Goal: Task Accomplishment & Management: Manage account settings

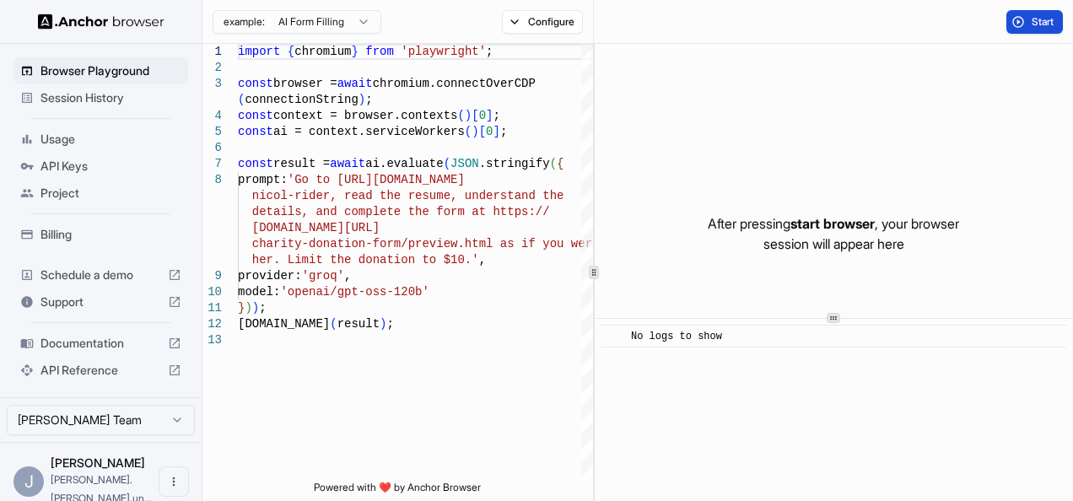
click at [1035, 21] on span "Start" at bounding box center [1044, 22] width 24 height 14
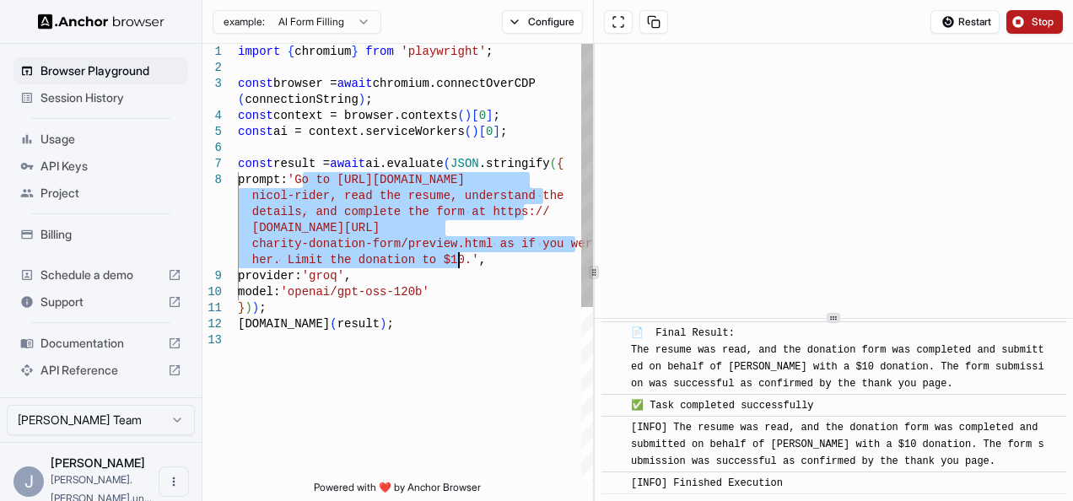
drag, startPoint x: 304, startPoint y: 179, endPoint x: 458, endPoint y: 260, distance: 174.4
click at [458, 260] on div "import { chromium } from 'playwright' ; const browser = await chromium.connectO…" at bounding box center [415, 407] width 355 height 726
click at [456, 259] on div "import { chromium } from 'playwright' ; const browser = await chromium.connectO…" at bounding box center [415, 407] width 355 height 726
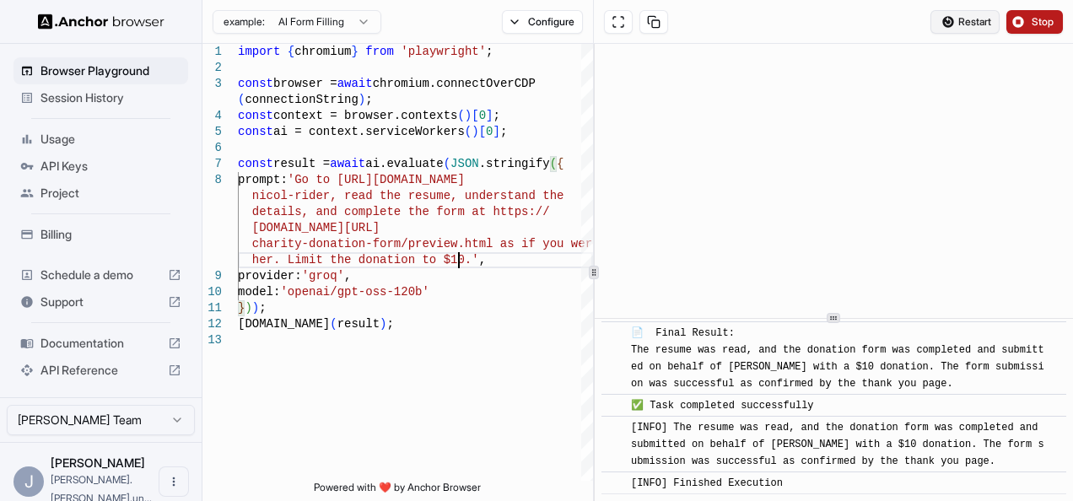
click at [955, 30] on button "Restart" at bounding box center [965, 22] width 69 height 24
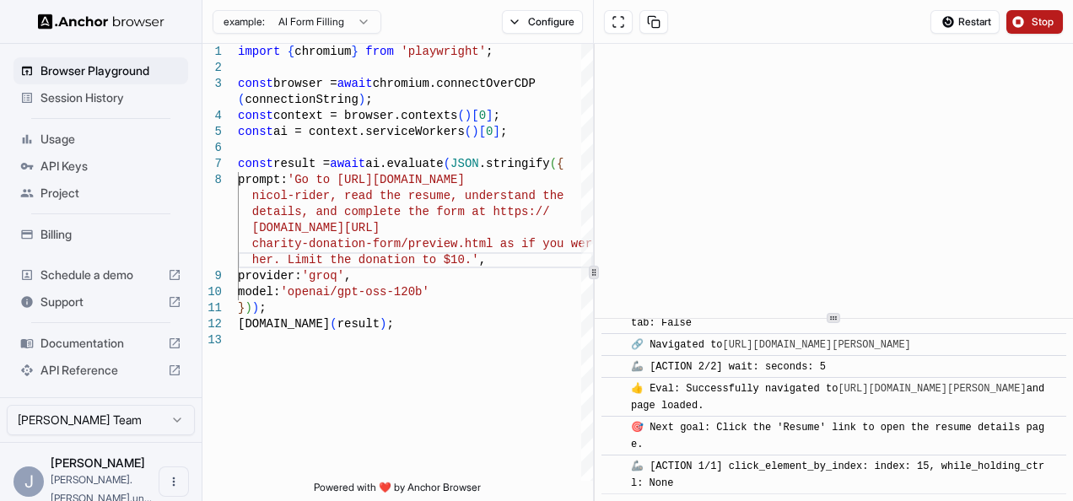
scroll to position [201, 0]
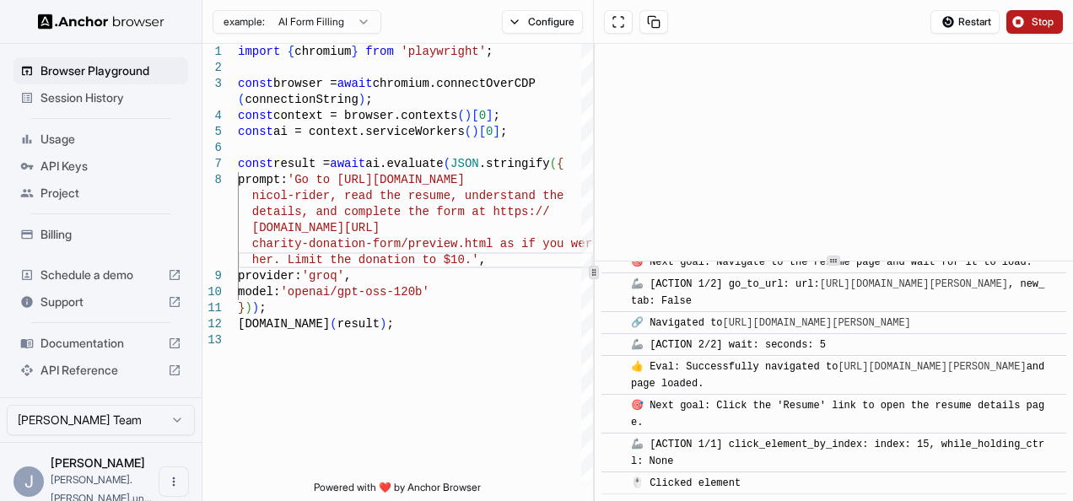
click at [819, 262] on div at bounding box center [834, 261] width 478 height 1
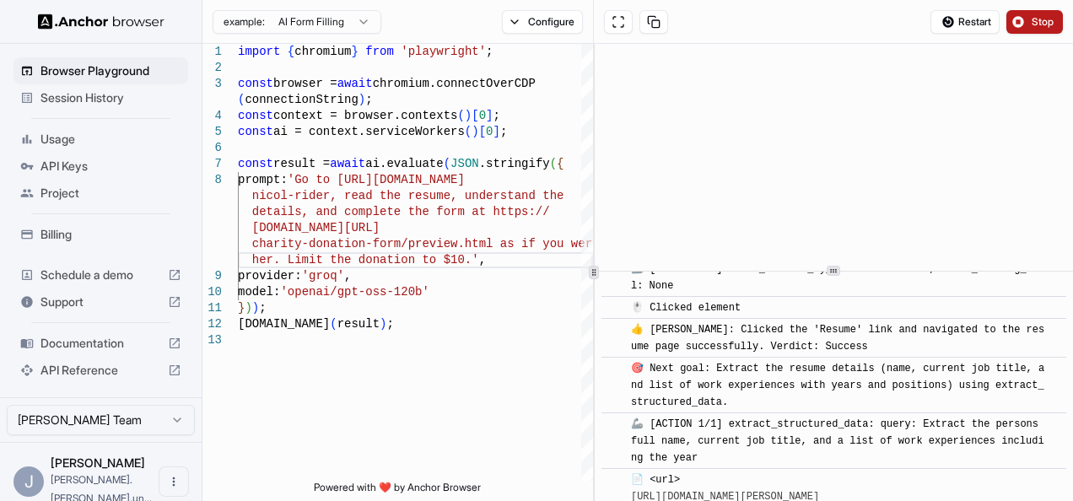
scroll to position [577, 0]
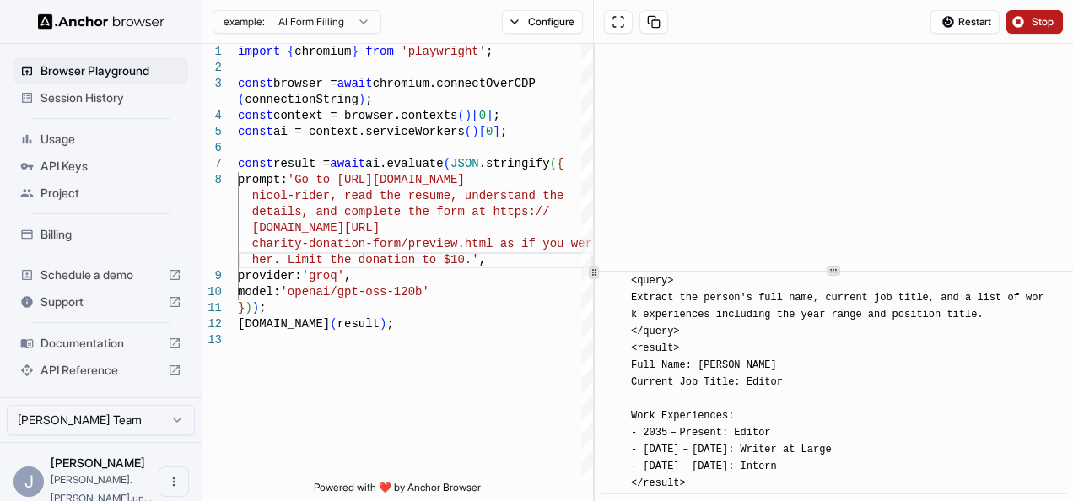
drag, startPoint x: 643, startPoint y: 345, endPoint x: 798, endPoint y: 481, distance: 206.3
click at [798, 481] on div "📄 <url> https://www.wix.com/demone2/nicol-rider/resume </url> <query> Extract t…" at bounding box center [839, 357] width 417 height 270
drag, startPoint x: 798, startPoint y: 481, endPoint x: 722, endPoint y: 478, distance: 76.0
click at [722, 478] on div "📄 <url> https://www.wix.com/demone2/nicol-rider/resume </url> <query> Extract t…" at bounding box center [839, 357] width 417 height 270
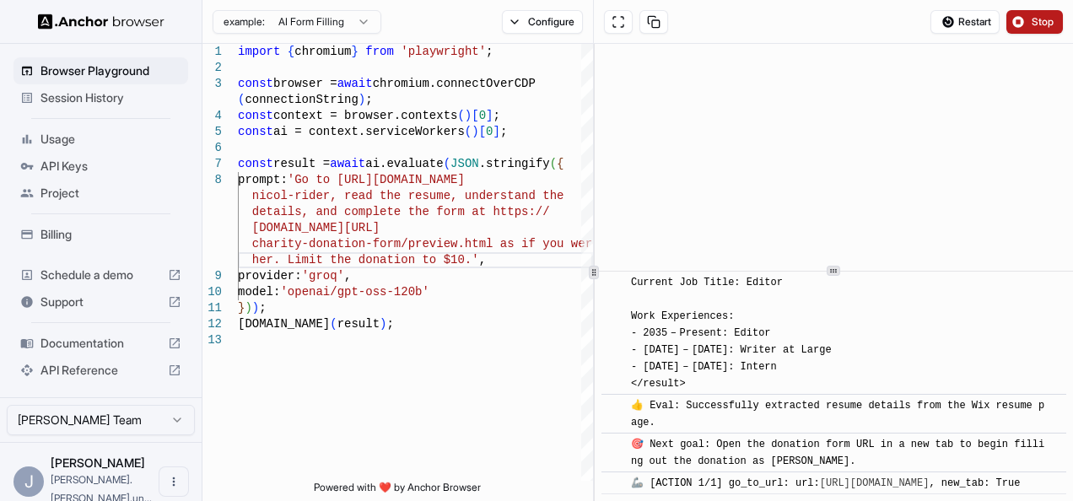
click at [329, 20] on html "Browser Playground Session History Usage API Keys Project Billing Schedule a de…" at bounding box center [536, 250] width 1073 height 501
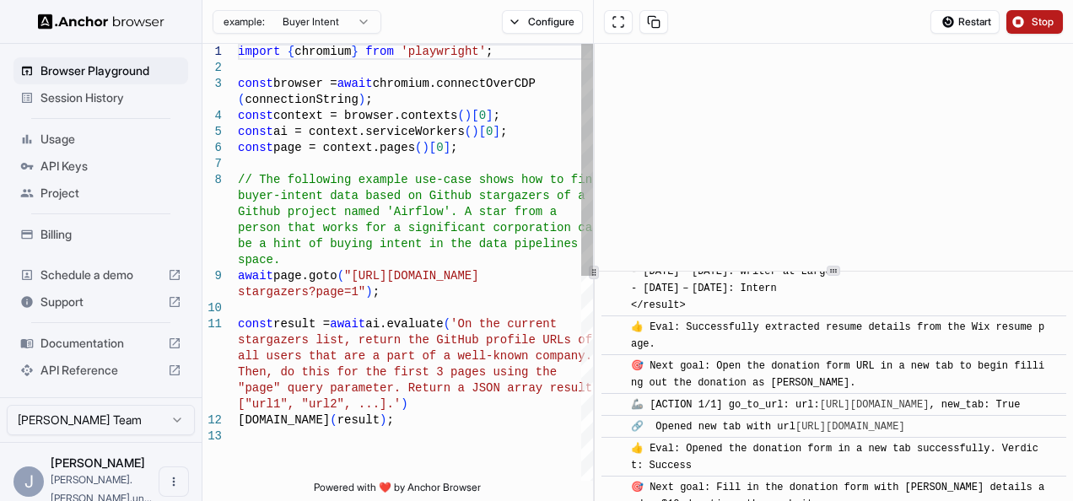
scroll to position [845, 0]
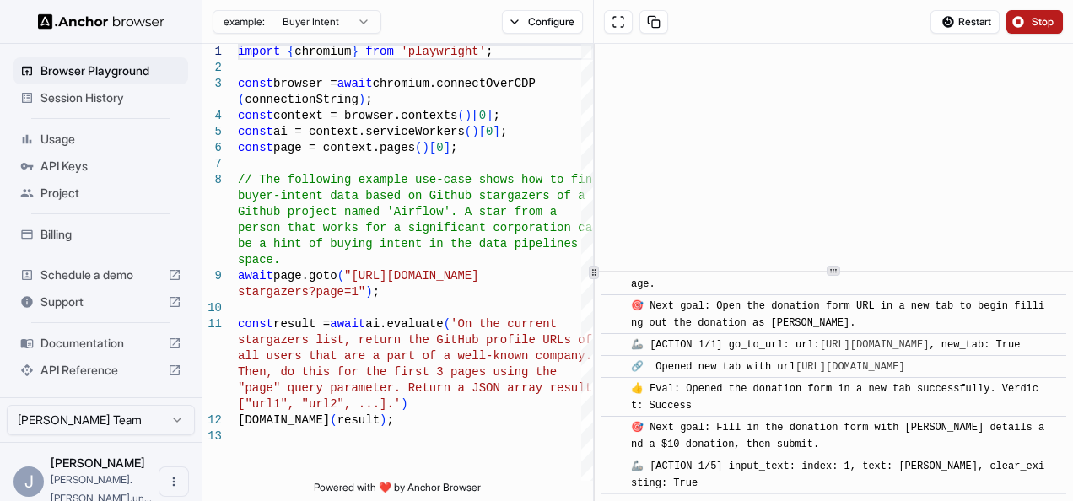
click at [342, 24] on html "Browser Playground Session History Usage API Keys Project Billing Schedule a de…" at bounding box center [536, 250] width 1073 height 501
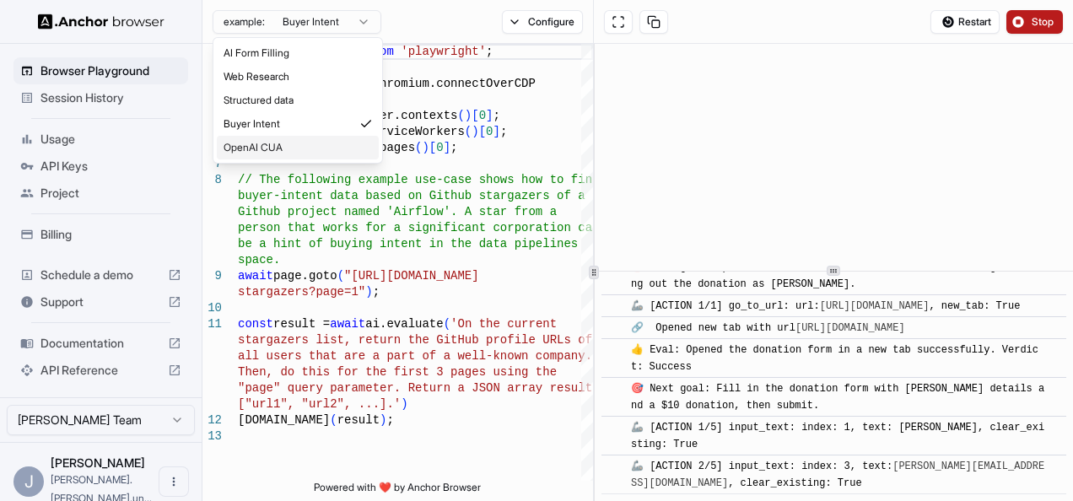
scroll to position [883, 0]
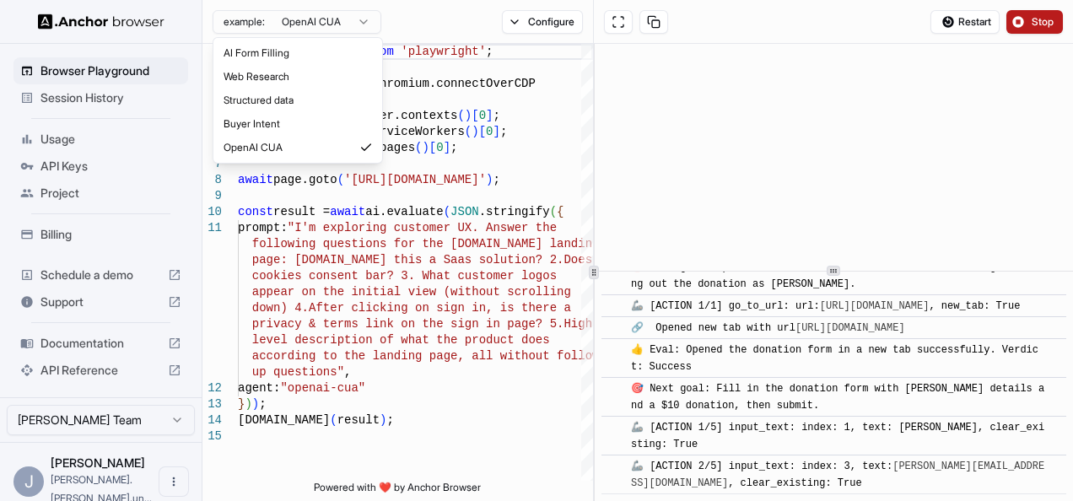
click at [334, 15] on html "Browser Playground Session History Usage API Keys Project Billing Schedule a de…" at bounding box center [536, 250] width 1073 height 501
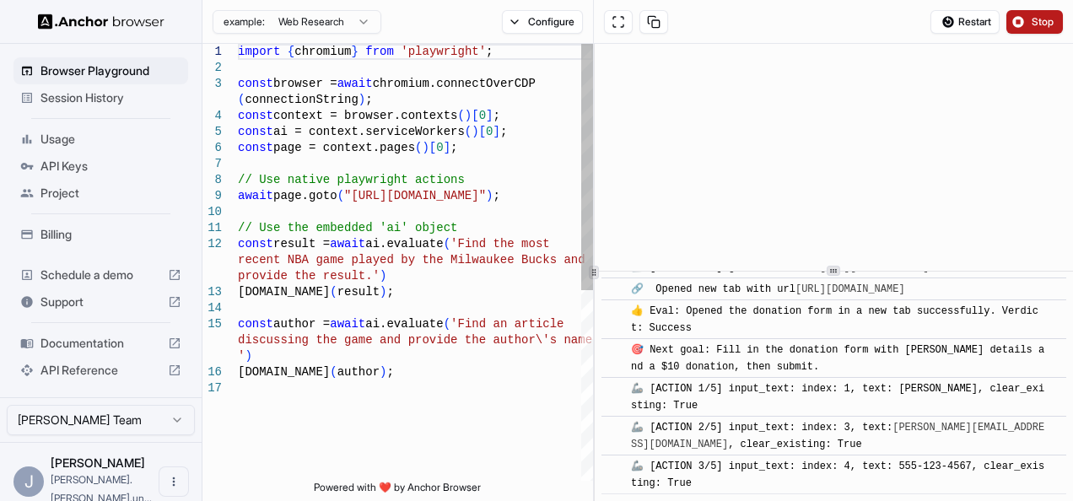
scroll to position [960, 0]
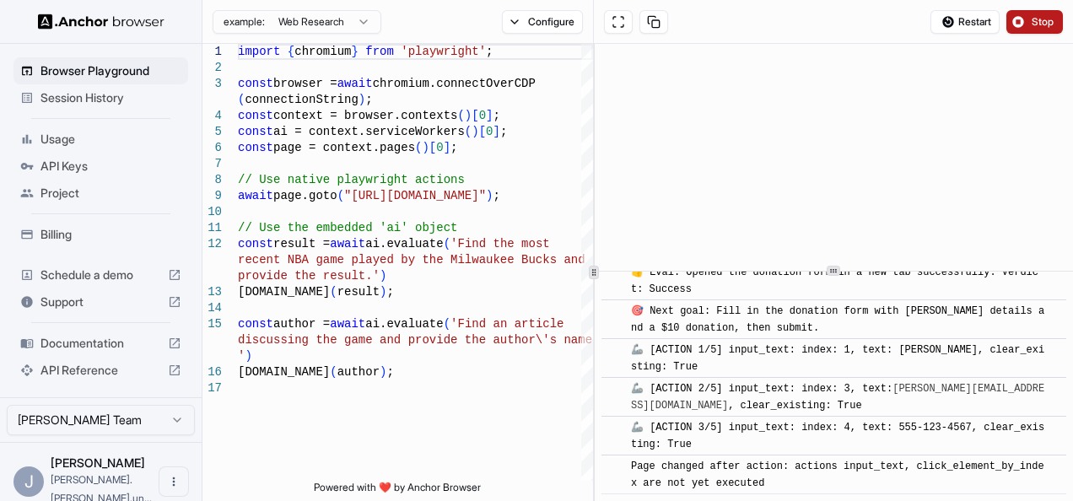
click at [334, 25] on html "Browser Playground Session History Usage API Keys Project Billing Schedule a de…" at bounding box center [536, 250] width 1073 height 501
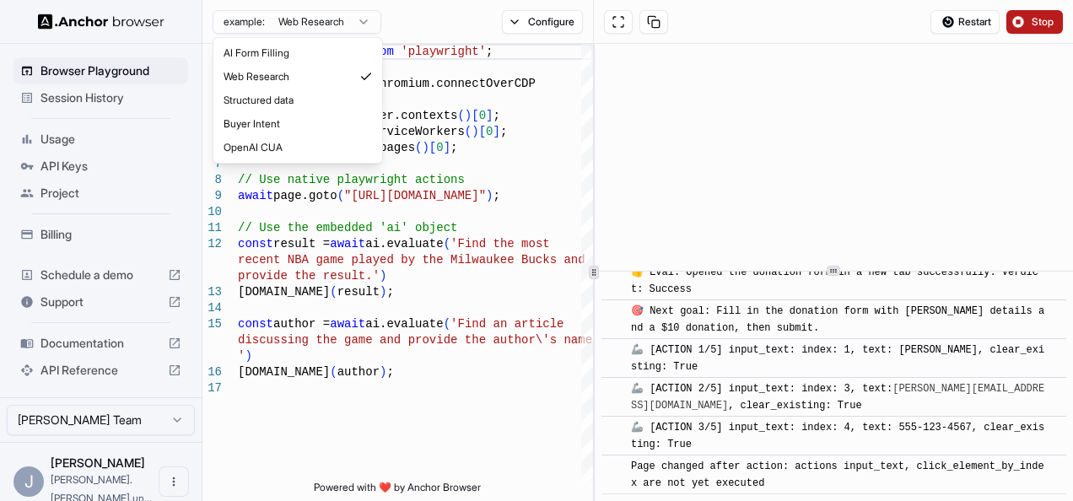
type textarea "**********"
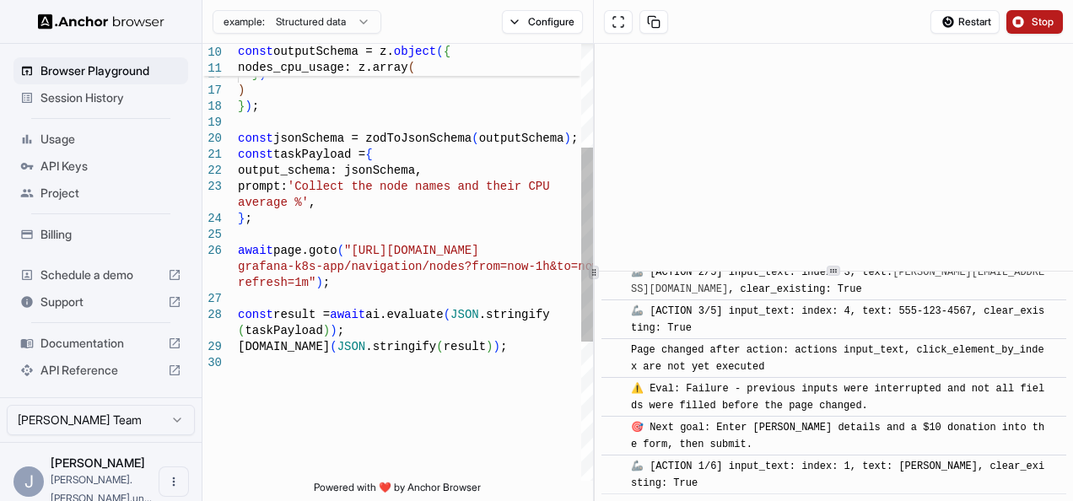
scroll to position [1112, 0]
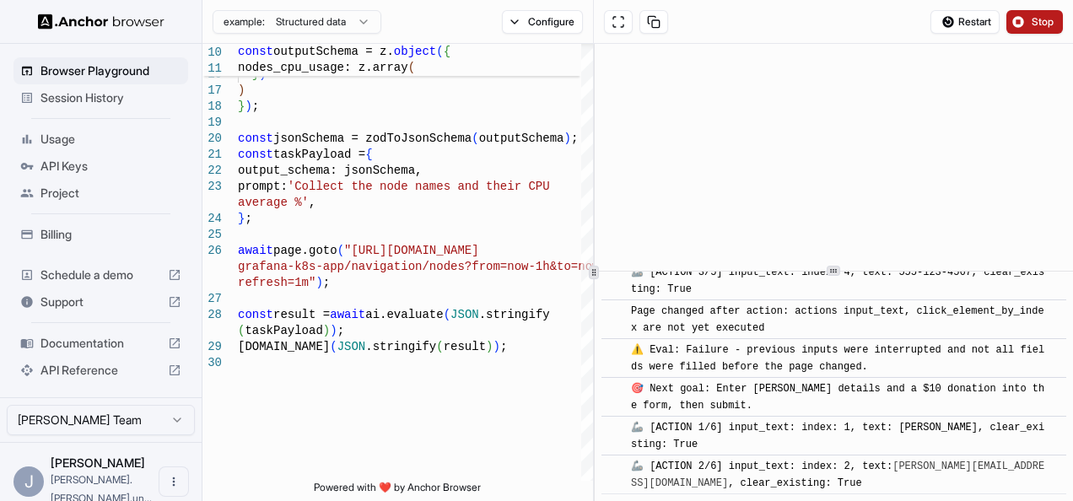
click at [1025, 15] on button "Stop" at bounding box center [1035, 22] width 57 height 24
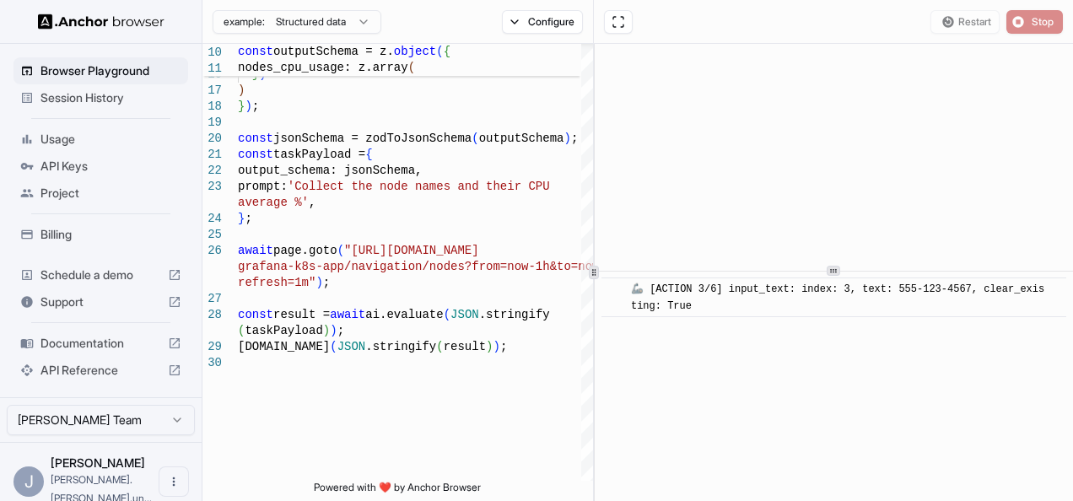
scroll to position [0, 0]
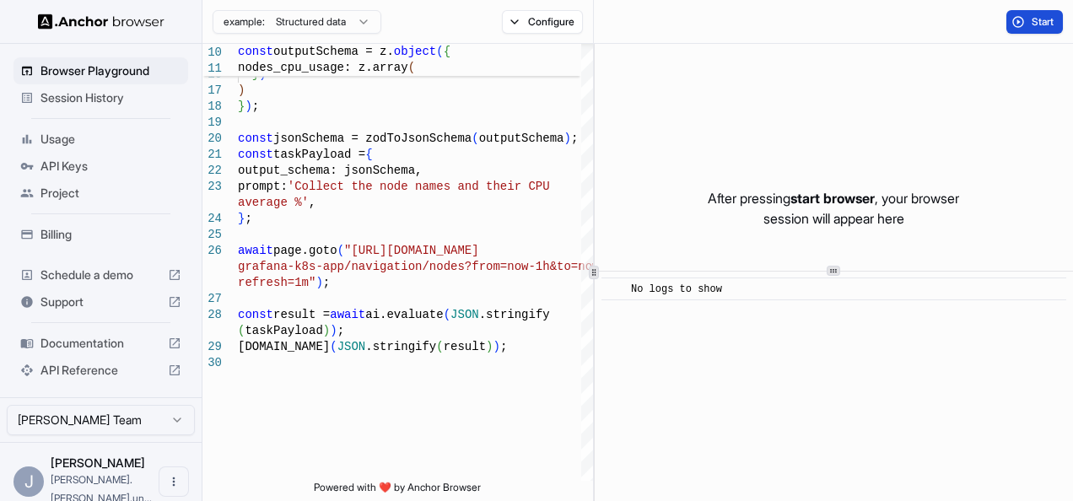
click at [1021, 22] on button "Start" at bounding box center [1035, 22] width 57 height 24
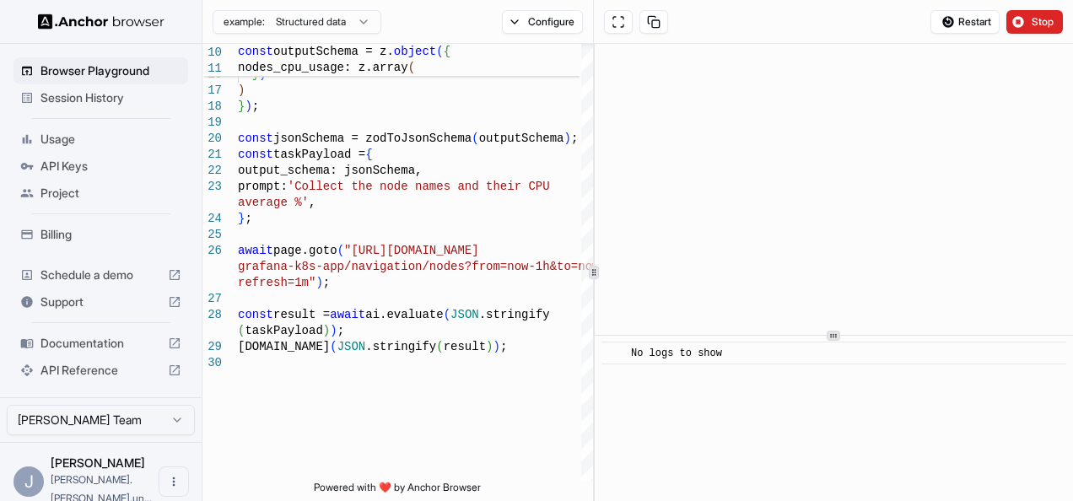
click at [834, 338] on icon at bounding box center [834, 336] width 8 height 8
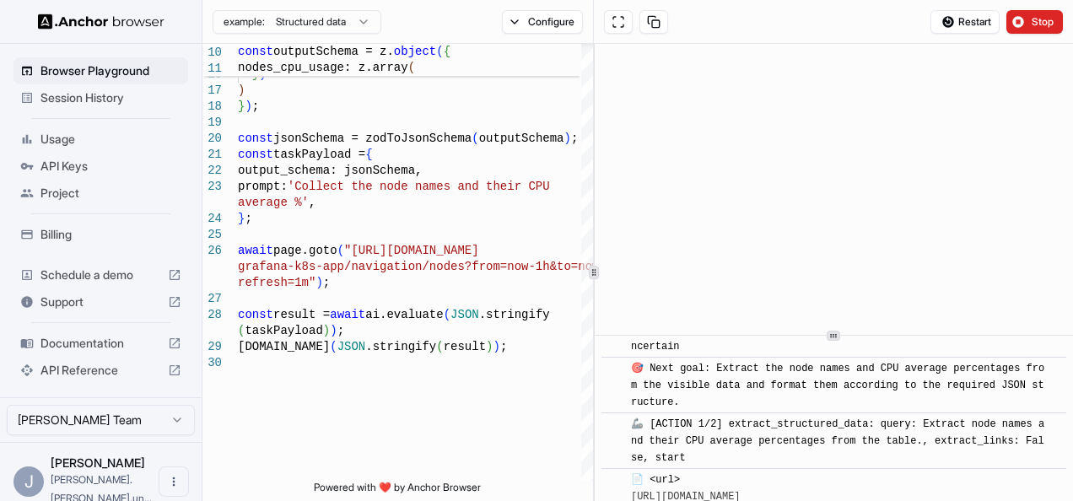
scroll to position [1418, 0]
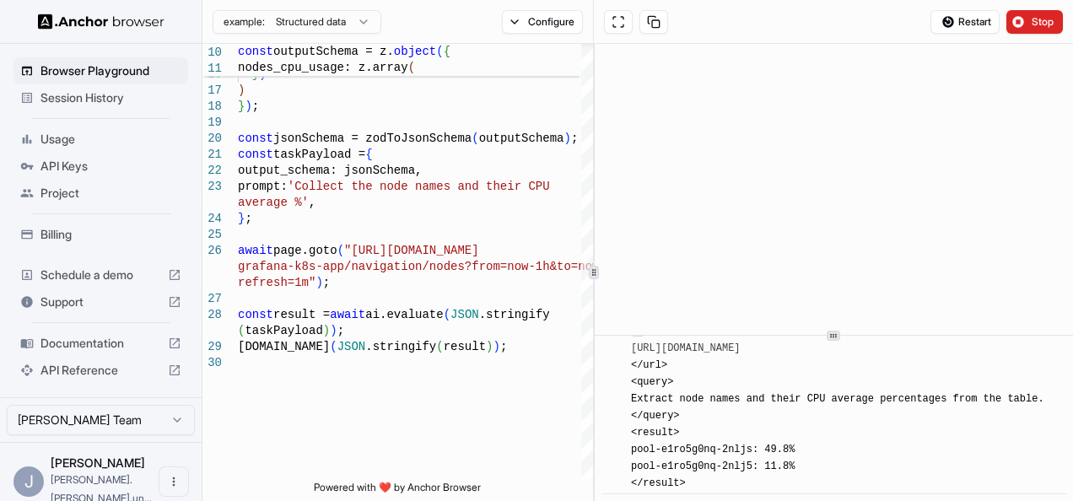
click at [88, 106] on div "Session History" at bounding box center [101, 97] width 175 height 27
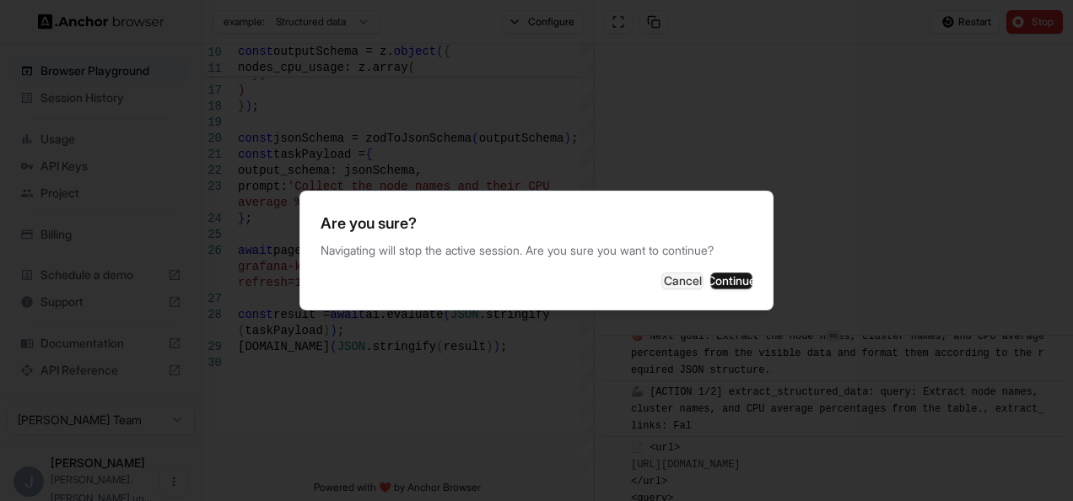
scroll to position [1908, 0]
click at [643, 258] on div "Are you sure? Navigating will stop the active session. Are you sure you want to…" at bounding box center [537, 251] width 474 height 120
click at [662, 287] on button "Cancel" at bounding box center [683, 281] width 42 height 17
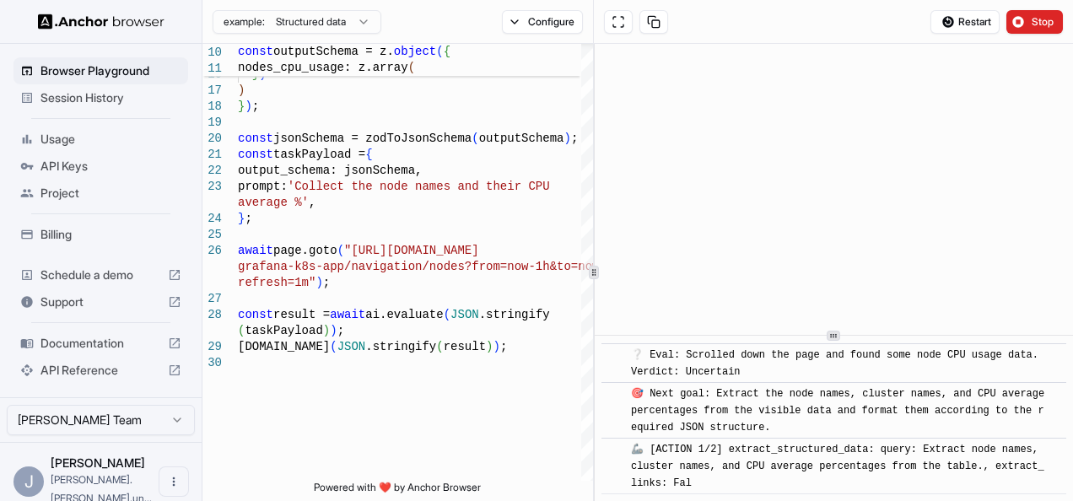
scroll to position [2398, 0]
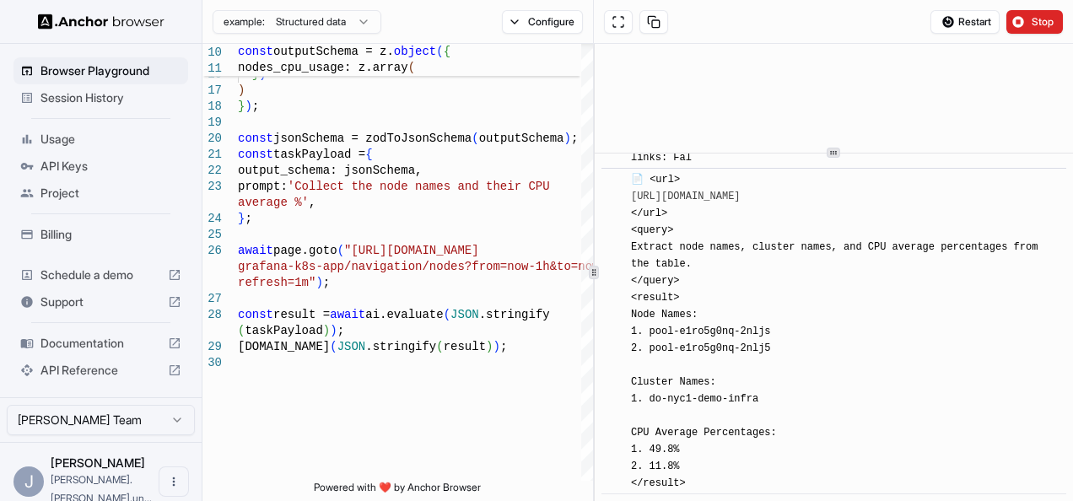
click at [828, 153] on div at bounding box center [834, 153] width 478 height 1
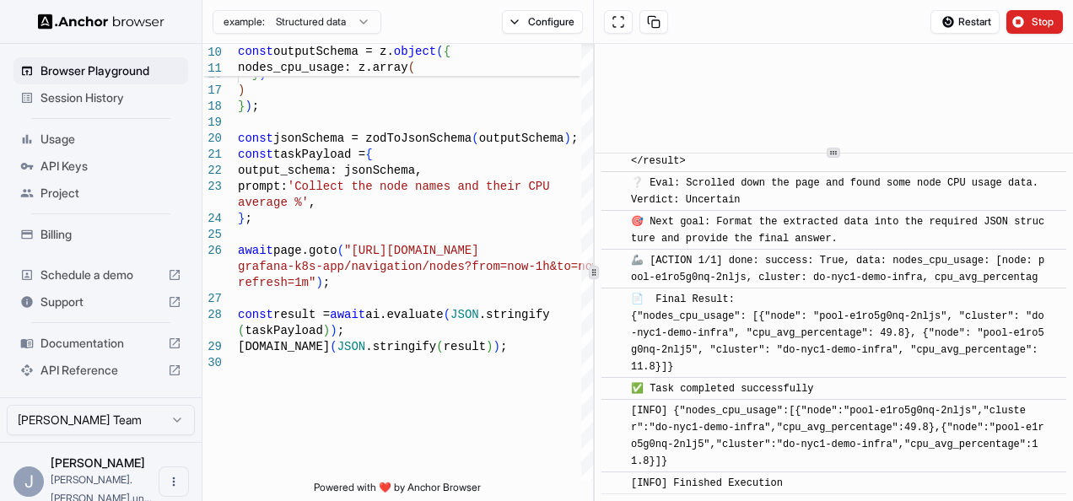
scroll to position [3059, 0]
click at [1032, 21] on span "Stop" at bounding box center [1044, 22] width 24 height 14
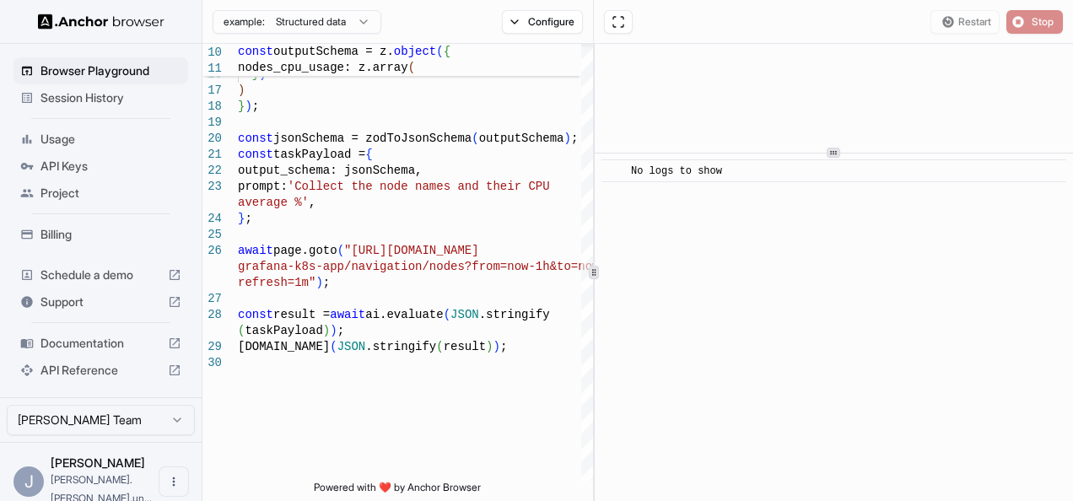
scroll to position [0, 0]
click at [68, 105] on span "Session History" at bounding box center [111, 97] width 141 height 17
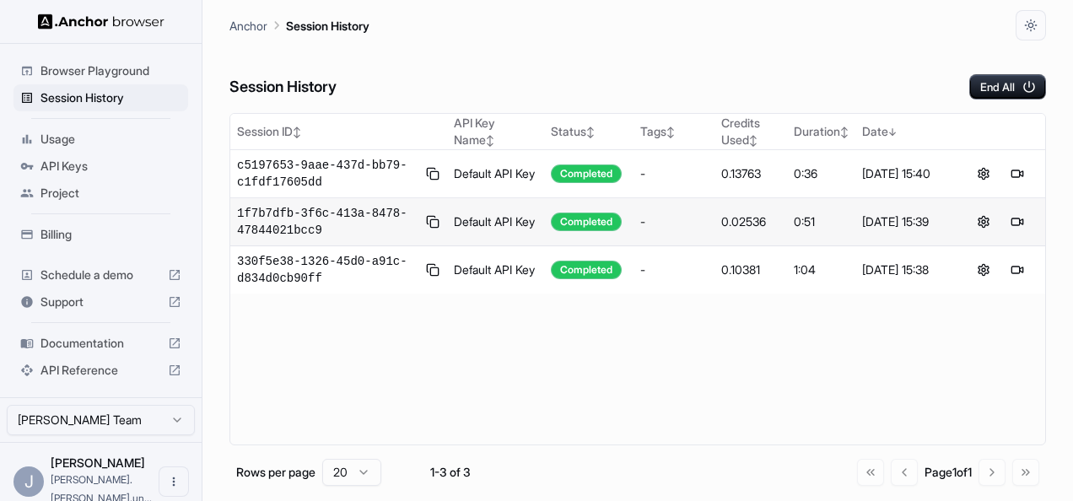
click at [64, 143] on span "Usage" at bounding box center [111, 139] width 141 height 17
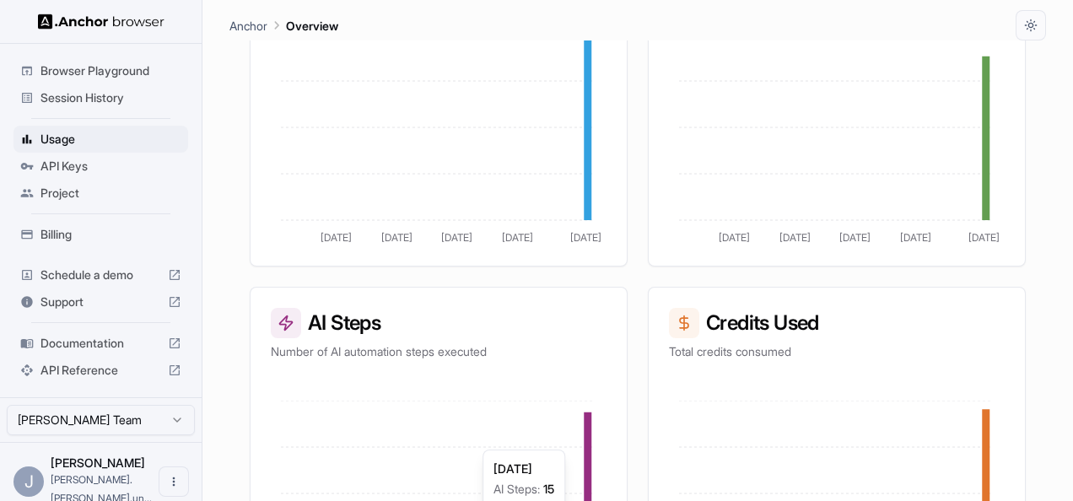
scroll to position [546, 0]
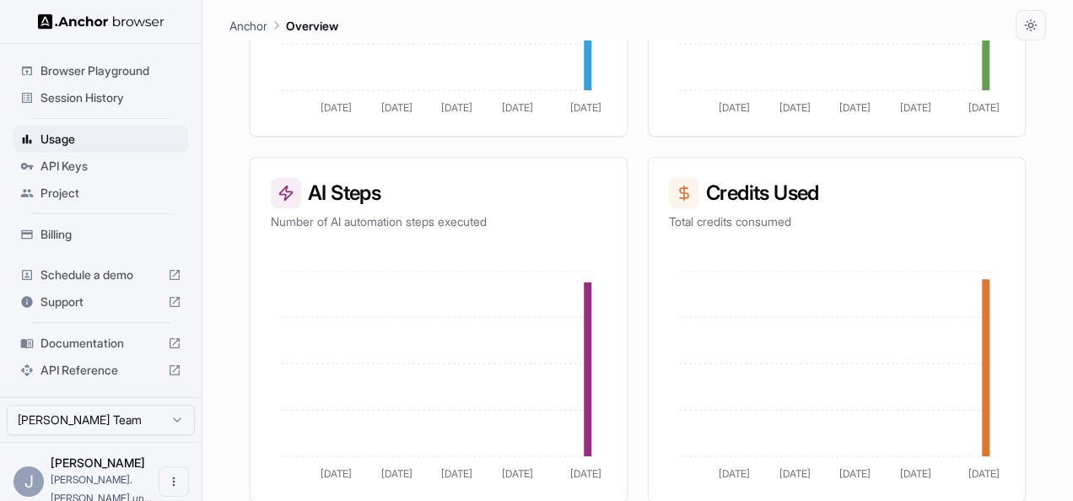
click at [98, 160] on span "API Keys" at bounding box center [111, 166] width 141 height 17
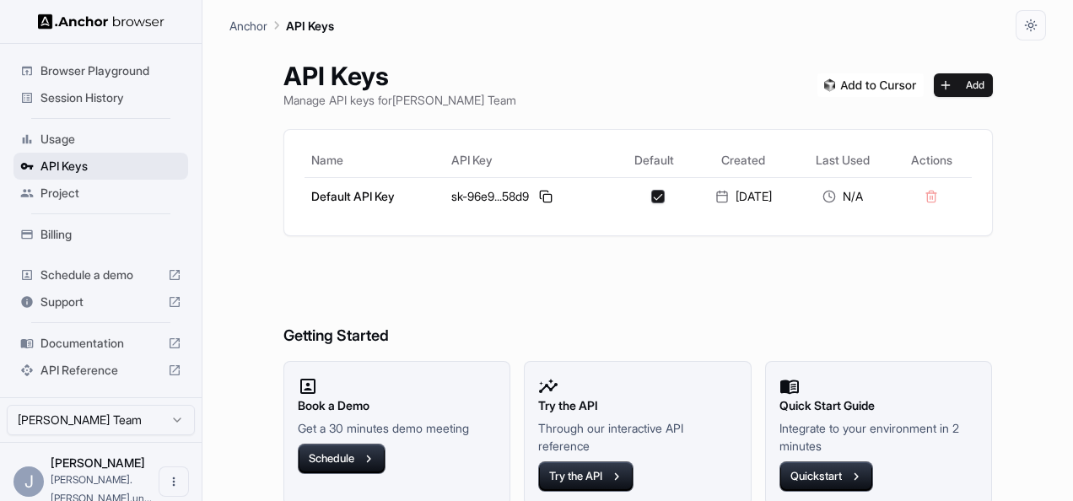
click at [61, 177] on div "API Keys" at bounding box center [101, 166] width 175 height 27
click at [56, 190] on span "Project" at bounding box center [111, 193] width 141 height 17
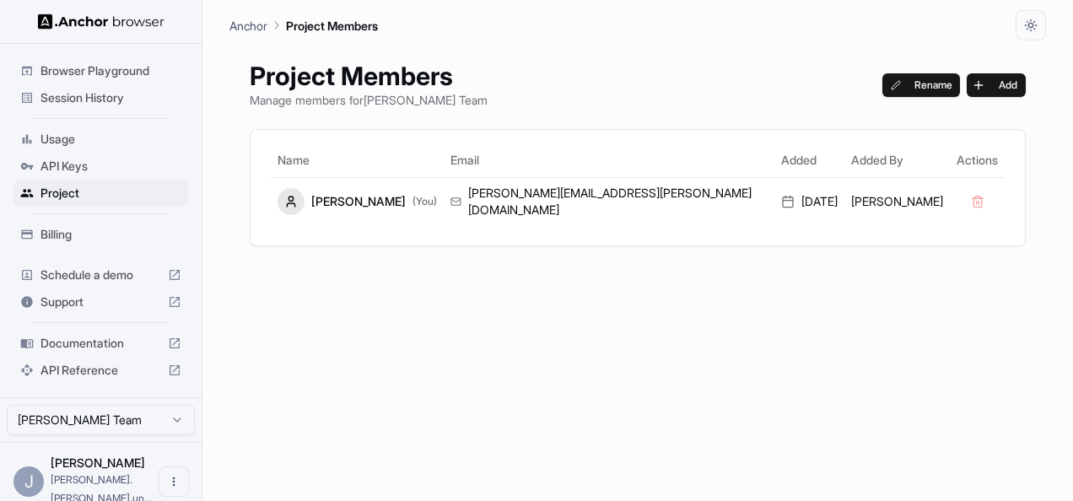
click at [51, 233] on span "Billing" at bounding box center [111, 234] width 141 height 17
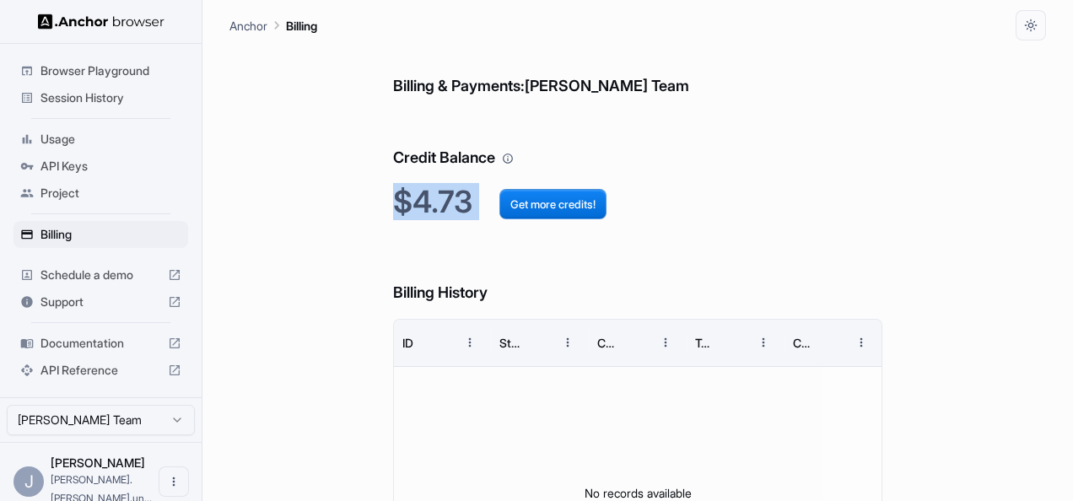
drag, startPoint x: 458, startPoint y: 208, endPoint x: 387, endPoint y: 198, distance: 72.3
click at [387, 198] on div "Billing & Payments: Joe Dean Team Credit Balance $4.73 Get more credits! Billin…" at bounding box center [638, 353] width 817 height 625
click at [218, 303] on main "Anchor Billing Billing & Payments: Joe Dean Team Credit Balance $4.73 Get more …" at bounding box center [638, 250] width 871 height 501
click at [525, 198] on button "Get more credits!" at bounding box center [553, 204] width 107 height 30
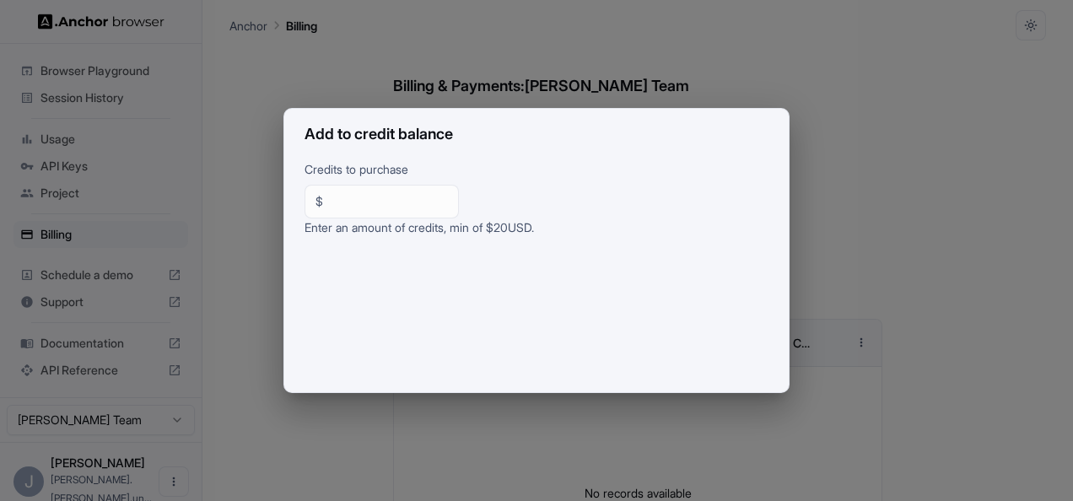
click at [574, 66] on div "Add to credit balance Credits to purchase $ ** ​ Enter an amount of credits, mi…" at bounding box center [536, 250] width 1073 height 501
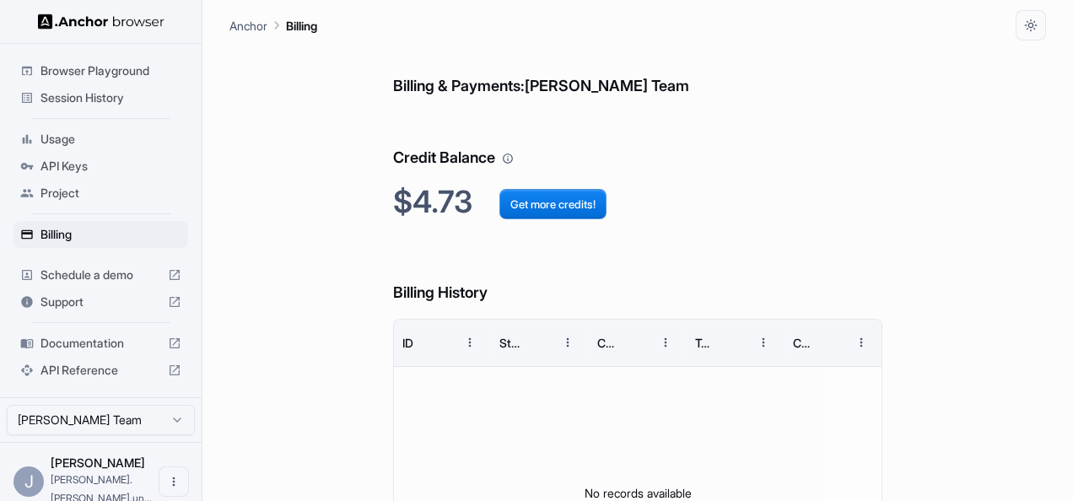
click at [112, 424] on html "Browser Playground Session History Usage API Keys Project Billing Schedule a de…" at bounding box center [536, 250] width 1073 height 501
click at [192, 473] on html "Browser Playground Session History Usage API Keys Project Billing Schedule a de…" at bounding box center [536, 250] width 1073 height 501
click at [181, 472] on button "Open menu" at bounding box center [174, 482] width 30 height 30
click at [66, 194] on div at bounding box center [536, 250] width 1073 height 501
click at [250, 27] on p "Anchor" at bounding box center [249, 26] width 38 height 18
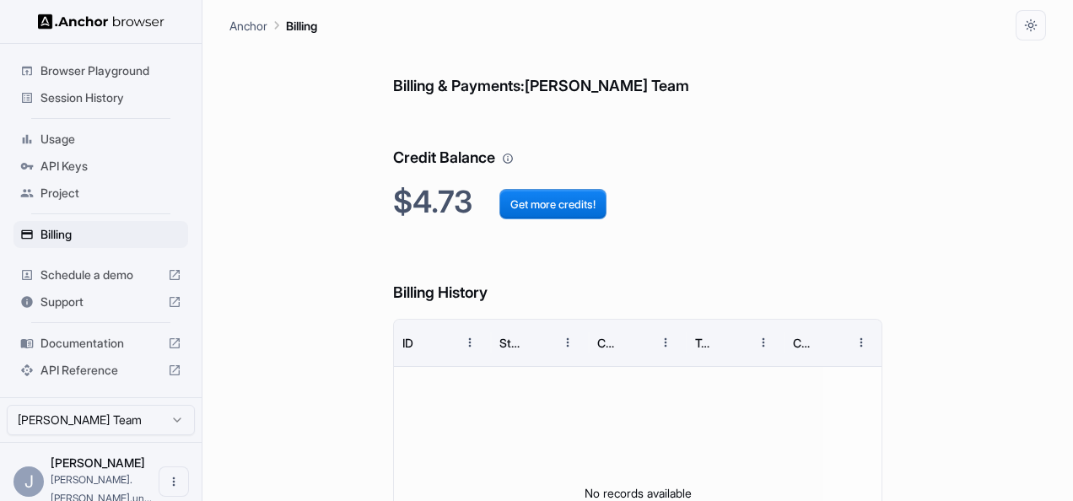
click at [91, 75] on span "Browser Playground" at bounding box center [111, 70] width 141 height 17
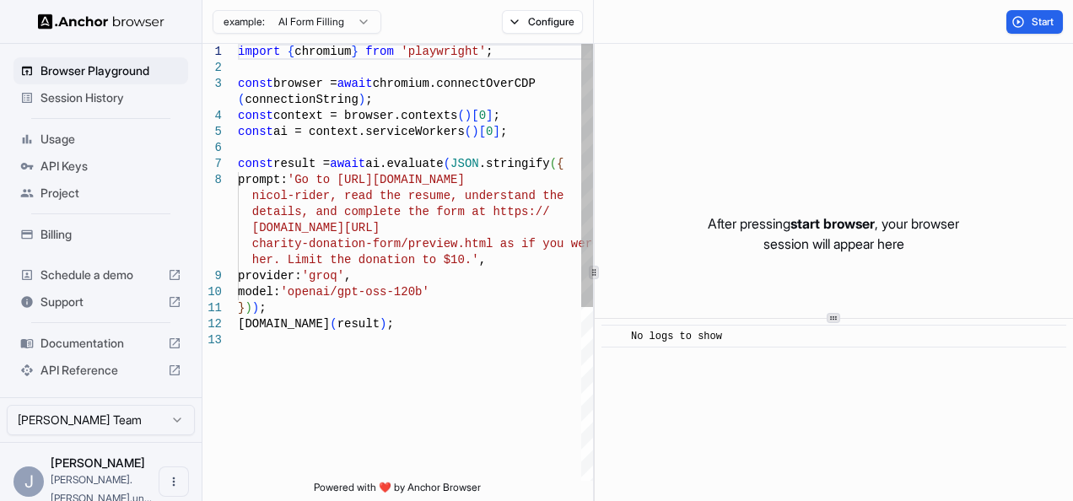
click at [116, 38] on div at bounding box center [101, 21] width 202 height 43
click at [96, 14] on img at bounding box center [101, 22] width 127 height 16
click at [81, 241] on span "Billing" at bounding box center [111, 234] width 141 height 17
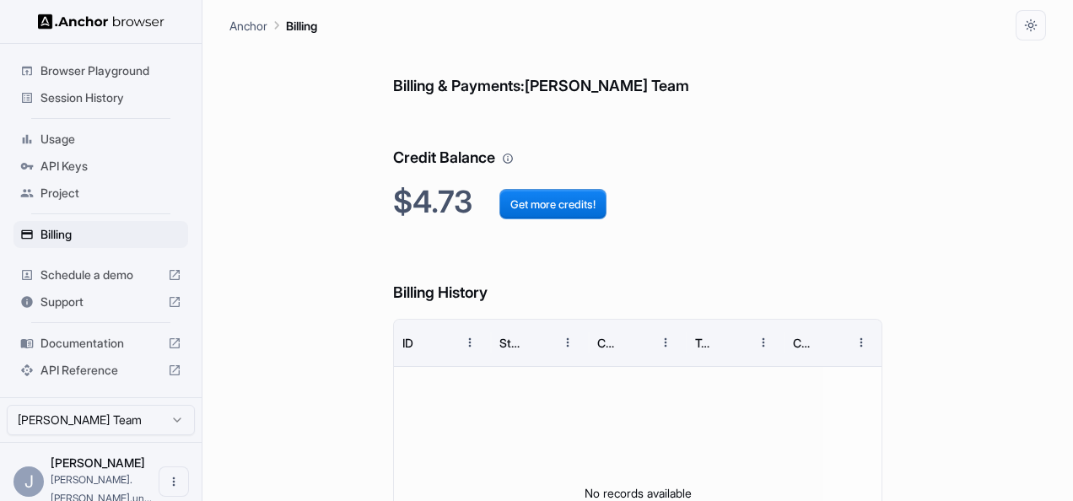
click at [104, 272] on span "Schedule a demo" at bounding box center [101, 275] width 121 height 17
